Goal: Find specific page/section: Find specific page/section

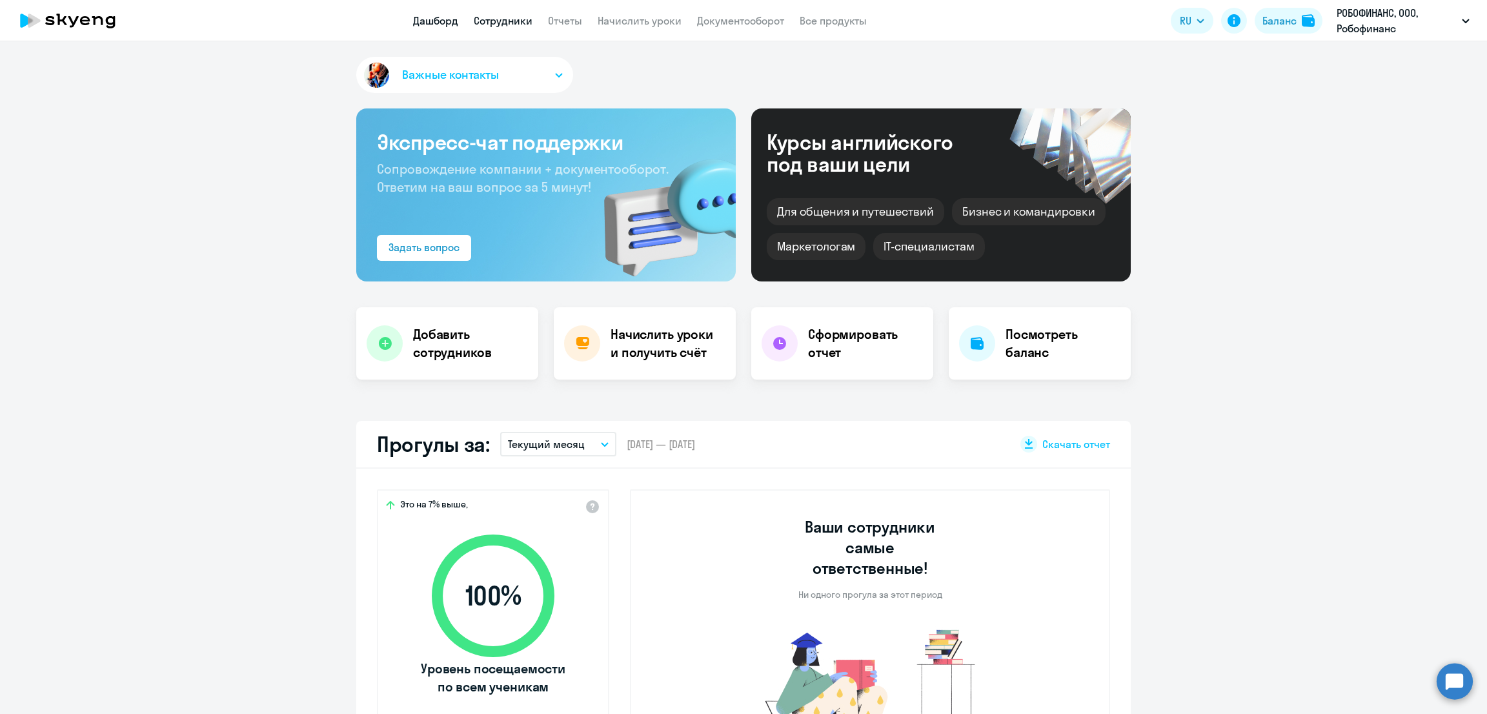
click at [506, 19] on link "Сотрудники" at bounding box center [503, 20] width 59 height 13
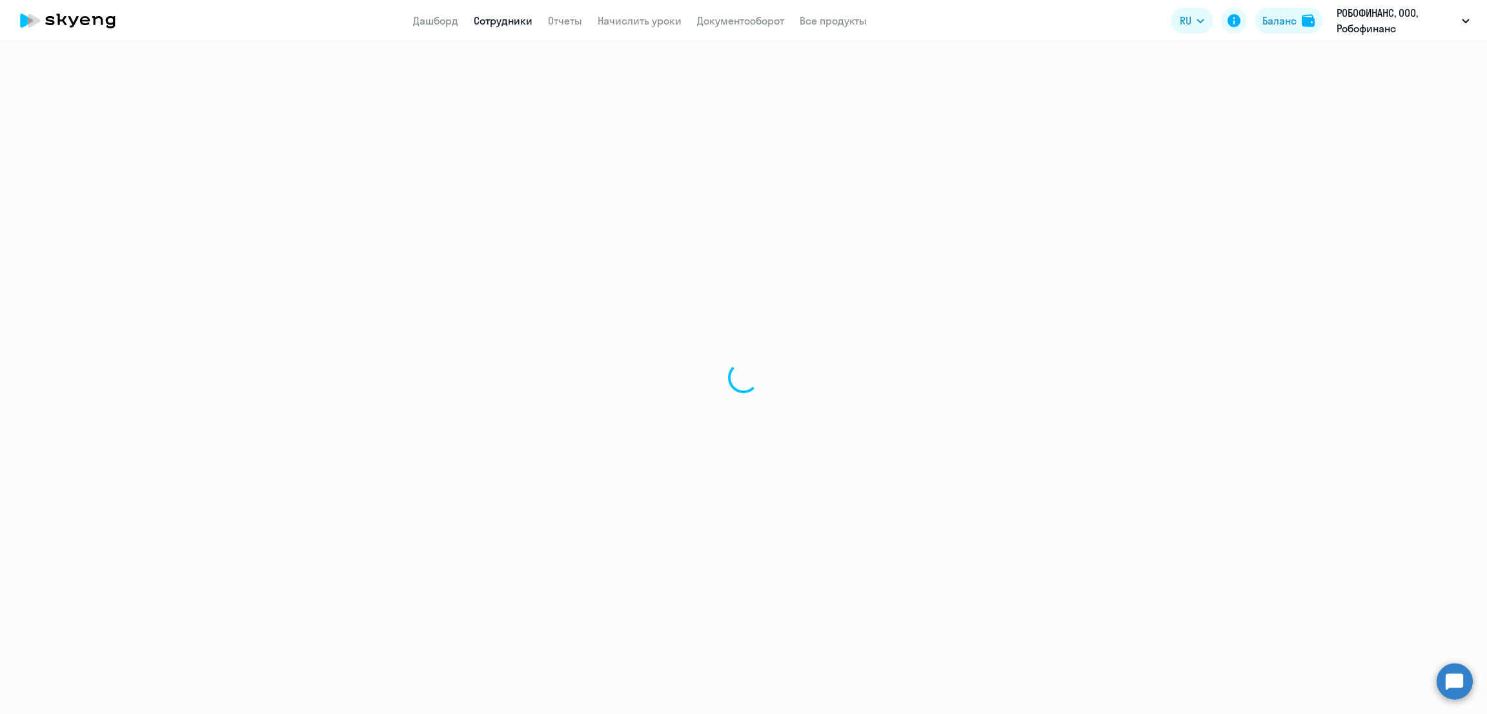
select select "30"
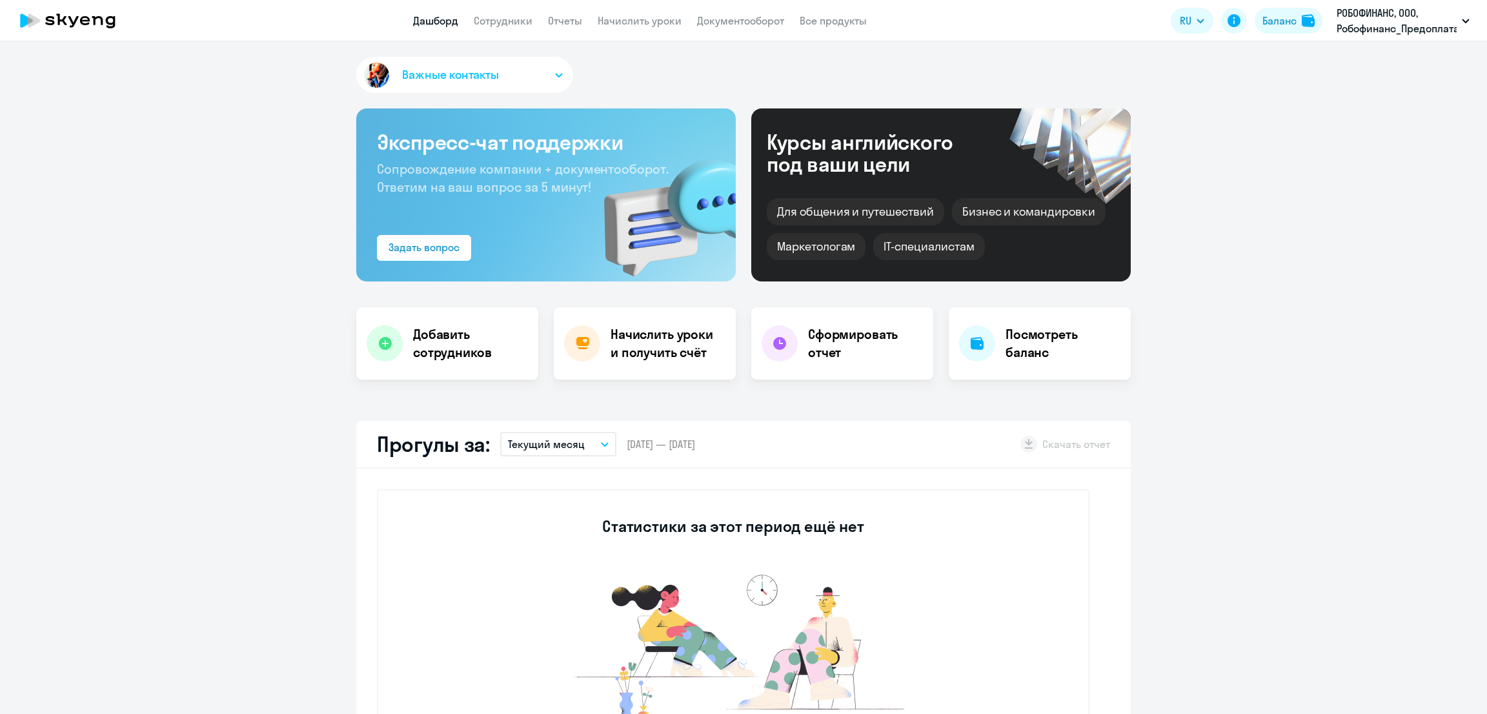
select select "30"
click at [512, 25] on link "Сотрудники" at bounding box center [503, 20] width 59 height 13
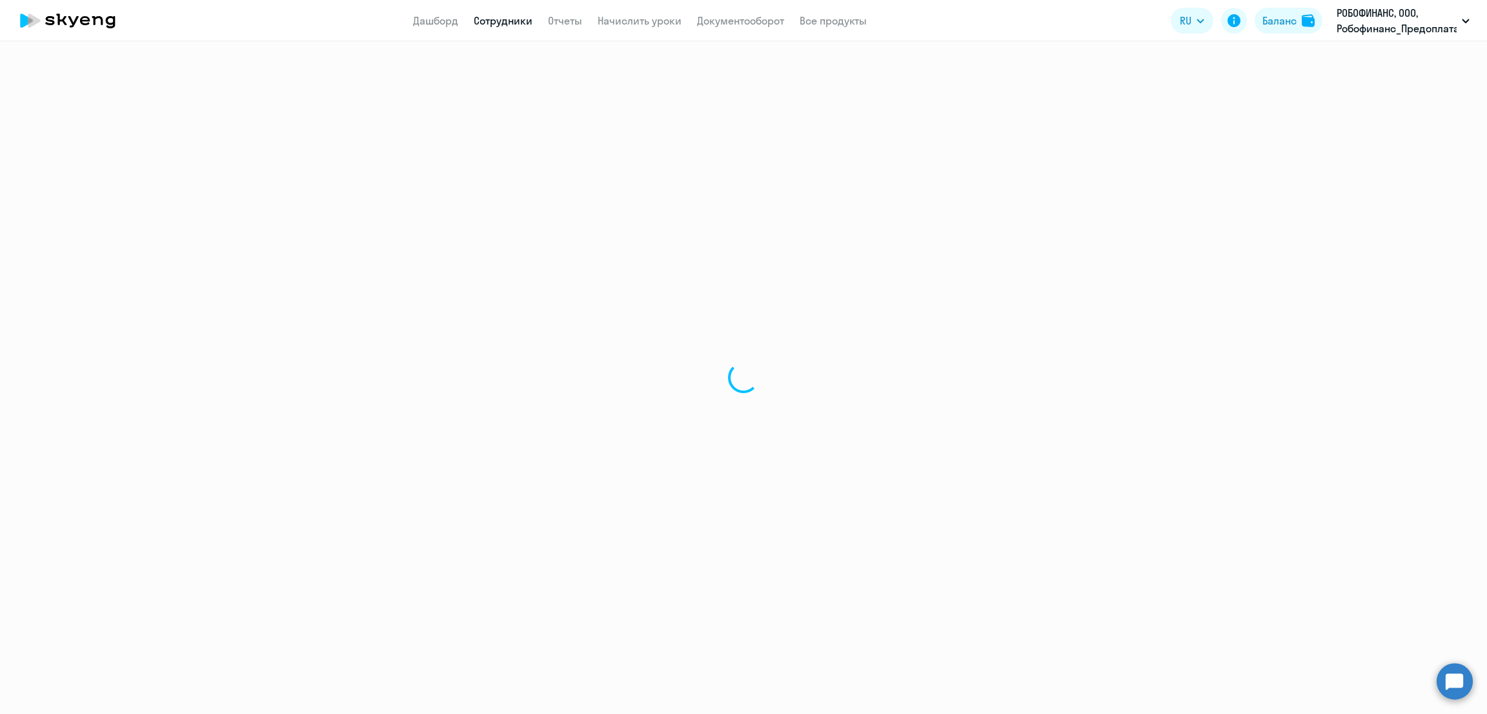
select select "30"
